Goal: Task Accomplishment & Management: Manage account settings

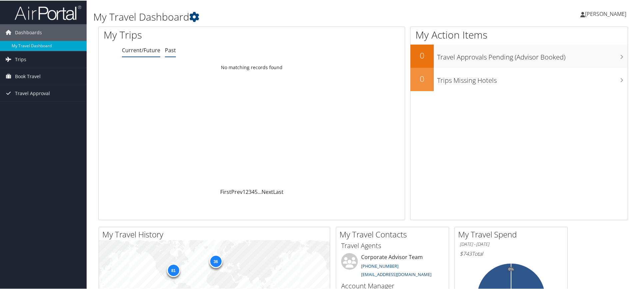
click at [169, 50] on link "Past" at bounding box center [170, 49] width 11 height 7
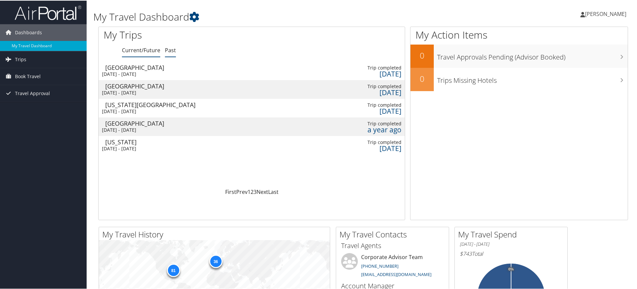
click at [139, 47] on link "Current/Future" at bounding box center [141, 49] width 38 height 7
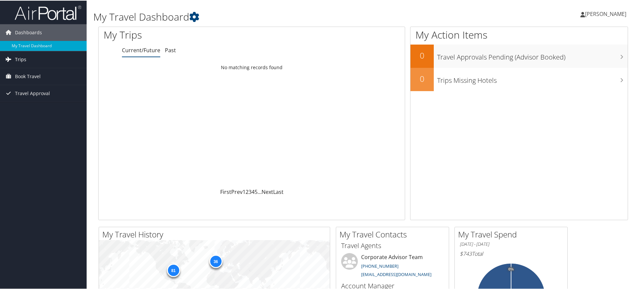
click at [20, 55] on span "Trips" at bounding box center [20, 59] width 11 height 17
click at [607, 13] on span "[PERSON_NAME]" at bounding box center [605, 13] width 41 height 7
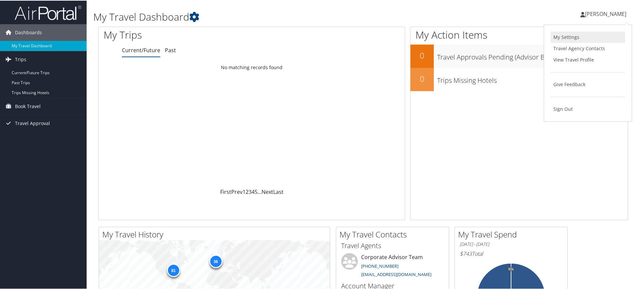
click at [574, 37] on link "My Settings" at bounding box center [588, 36] width 74 height 11
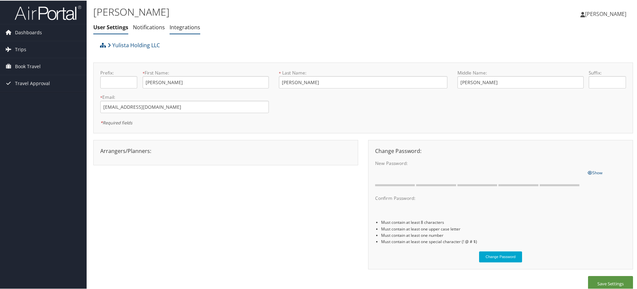
click at [186, 25] on link "Integrations" at bounding box center [185, 26] width 31 height 7
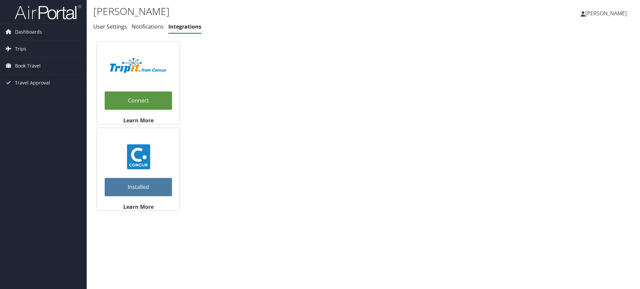
click at [615, 12] on span "[PERSON_NAME]" at bounding box center [605, 13] width 41 height 7
click at [564, 36] on link "My Settings" at bounding box center [589, 36] width 74 height 11
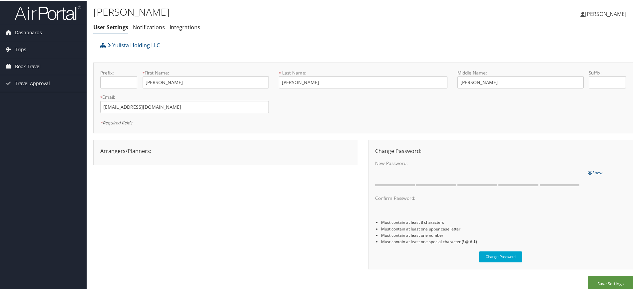
click at [599, 12] on span "[PERSON_NAME]" at bounding box center [605, 13] width 41 height 7
click at [571, 58] on link "View Travel Profile" at bounding box center [588, 59] width 74 height 11
